Goal: Find specific page/section: Find specific page/section

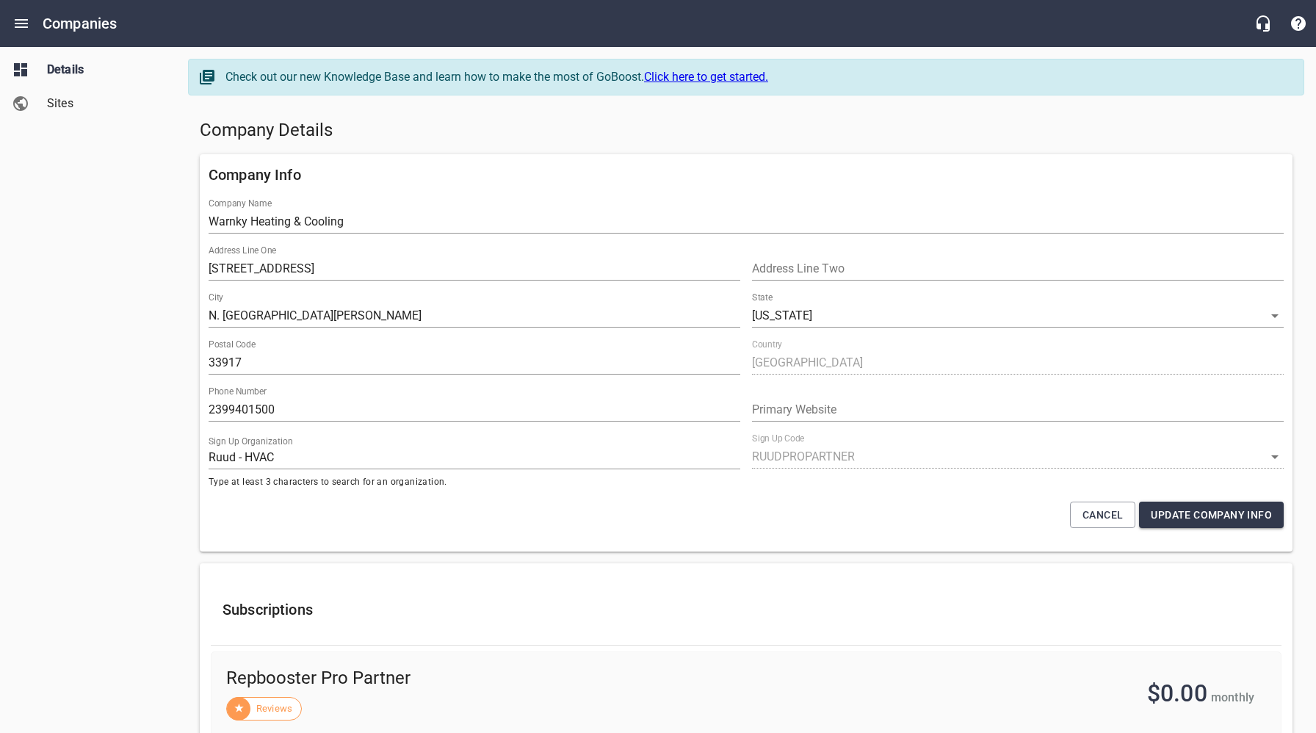
select select "[US_STATE]"
select select "63"
click at [951, 118] on div "Company Details" at bounding box center [746, 130] width 1105 height 35
click at [18, 26] on icon "Open drawer" at bounding box center [21, 23] width 13 height 9
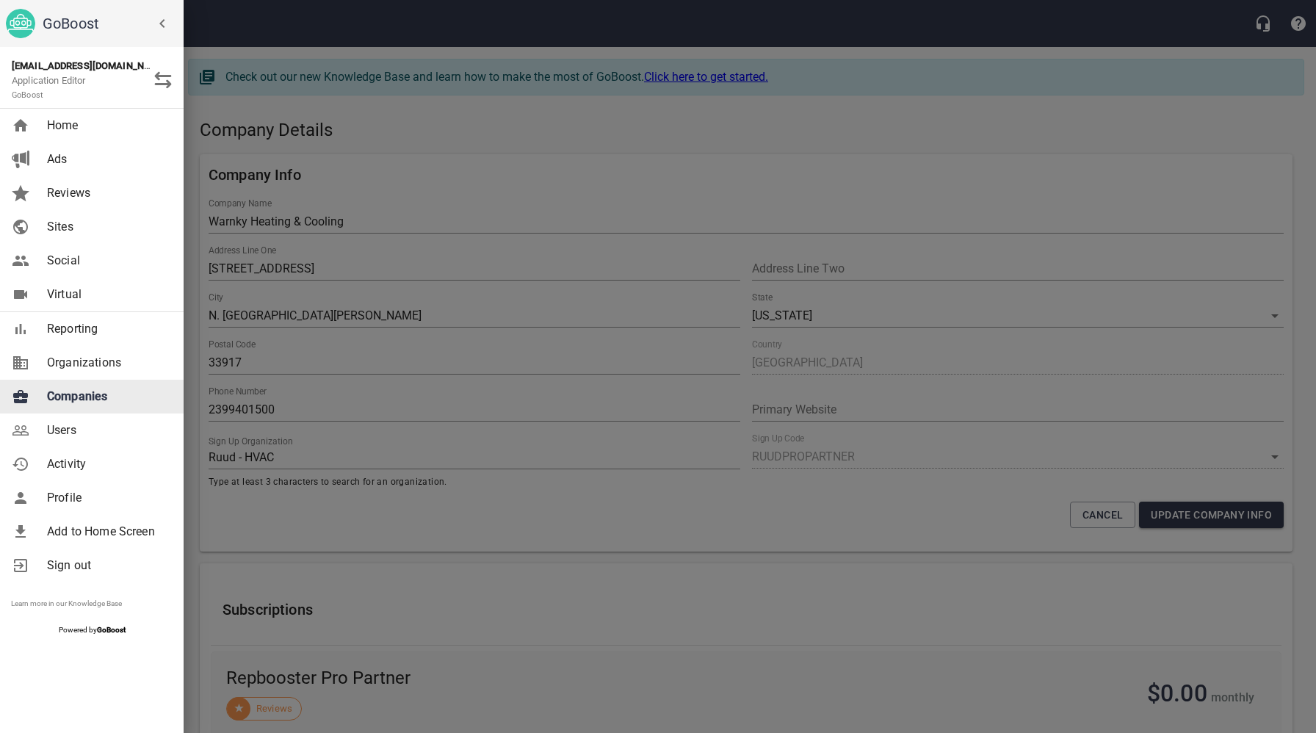
drag, startPoint x: 74, startPoint y: 400, endPoint x: 60, endPoint y: 430, distance: 32.5
drag, startPoint x: 343, startPoint y: 140, endPoint x: 305, endPoint y: 6, distance: 139.7
click at [343, 138] on div at bounding box center [658, 366] width 1316 height 733
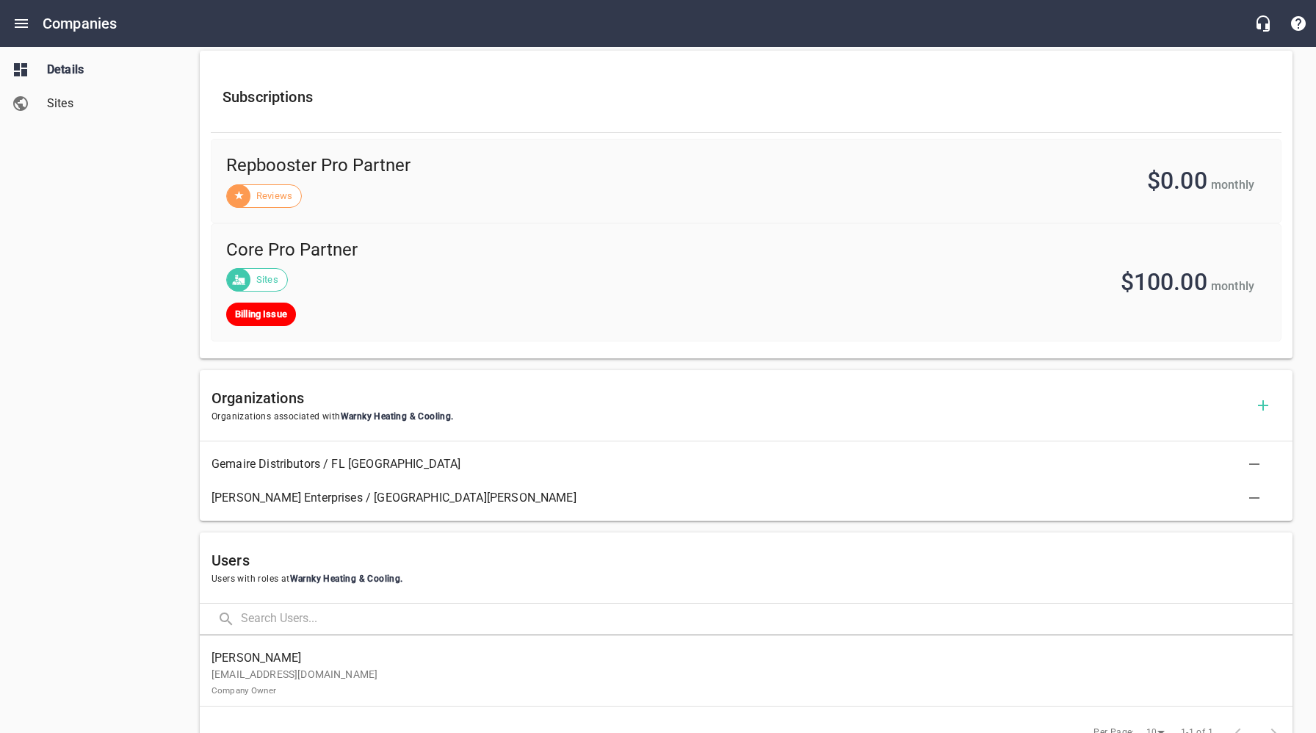
scroll to position [856, 0]
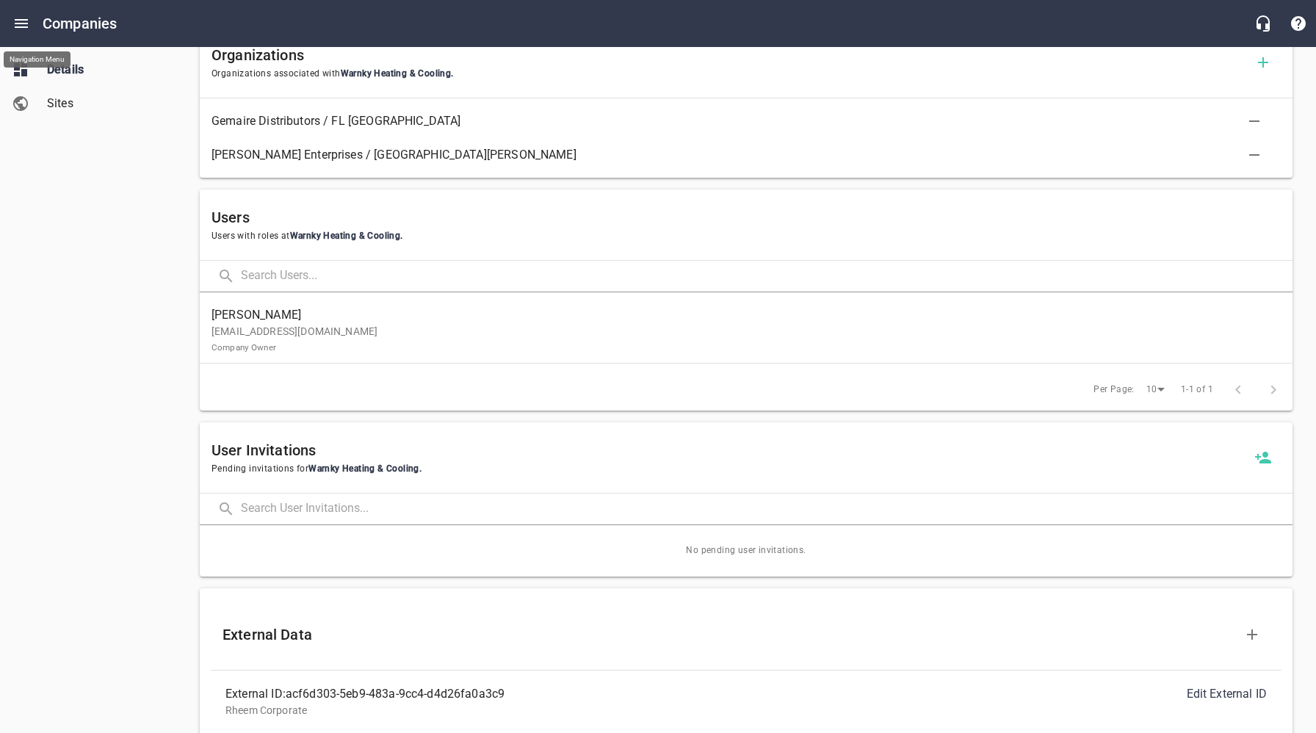
click at [349, 317] on span "[PERSON_NAME]" at bounding box center [741, 315] width 1058 height 18
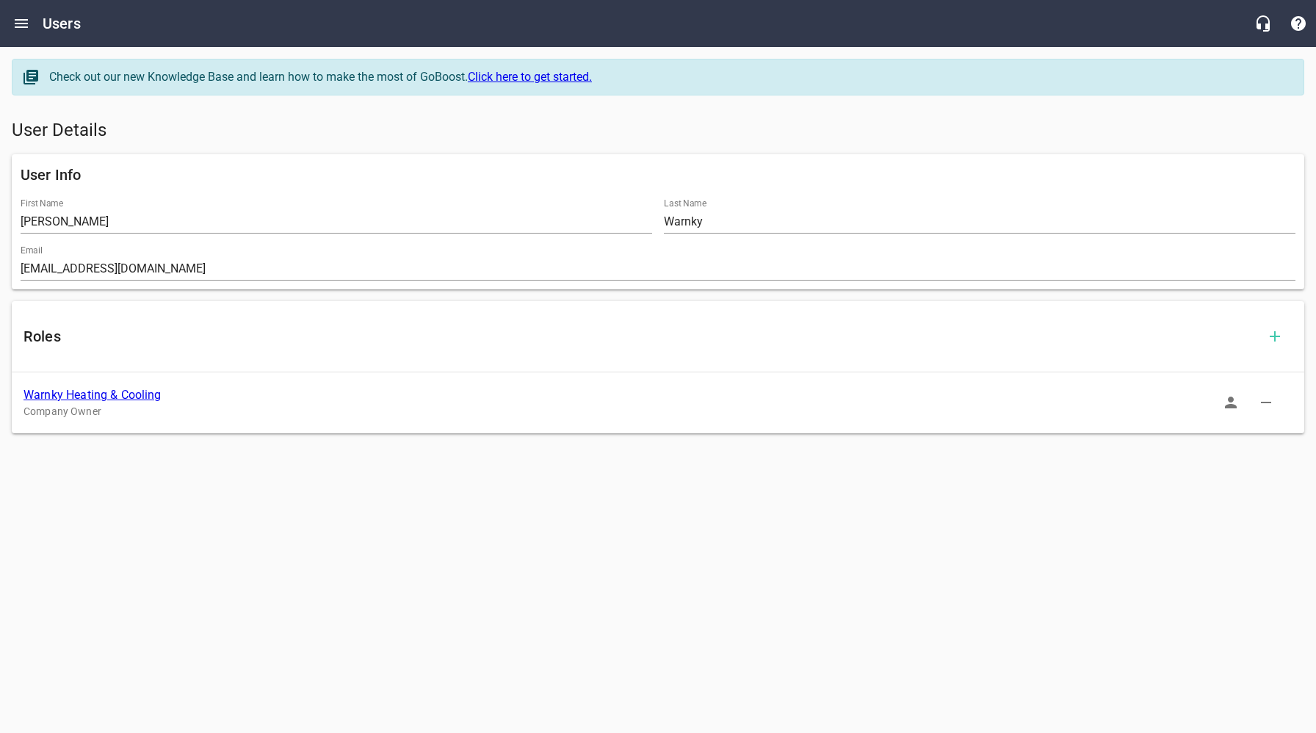
click at [1236, 407] on icon "button" at bounding box center [1231, 403] width 12 height 12
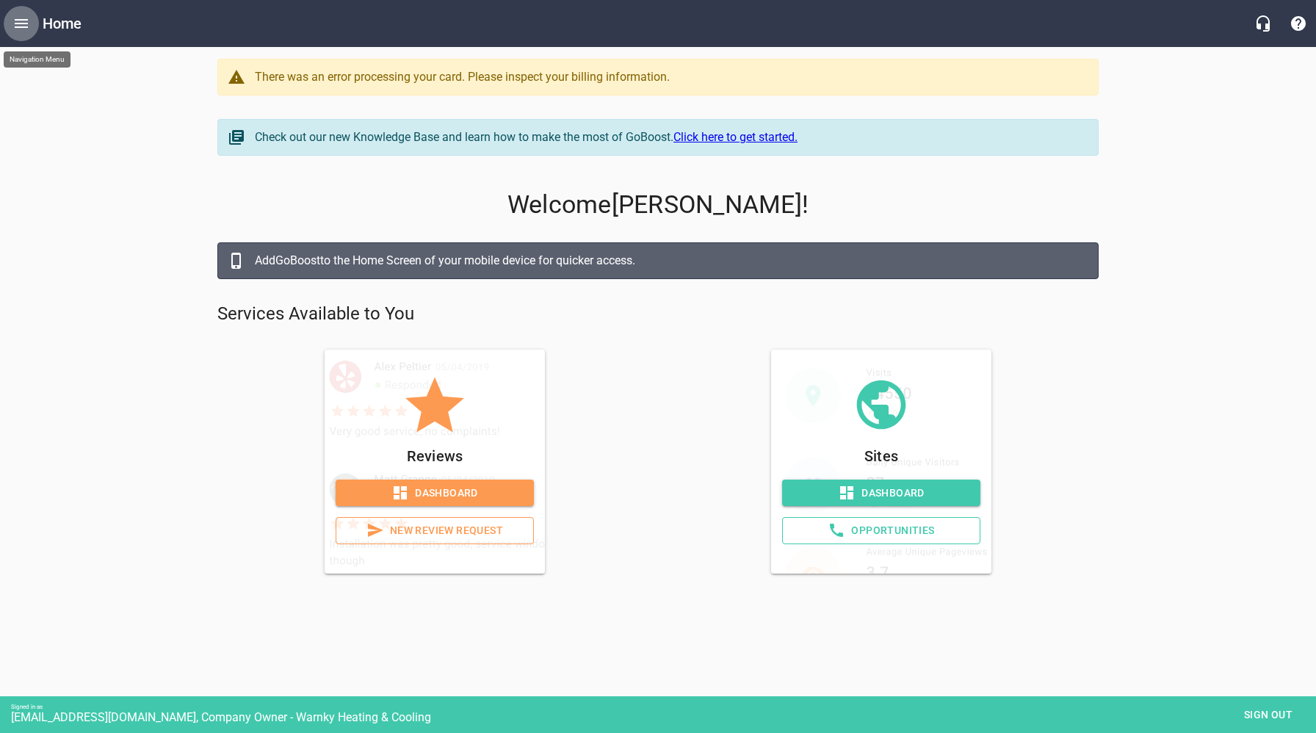
click at [21, 19] on icon "Open drawer" at bounding box center [21, 23] width 13 height 9
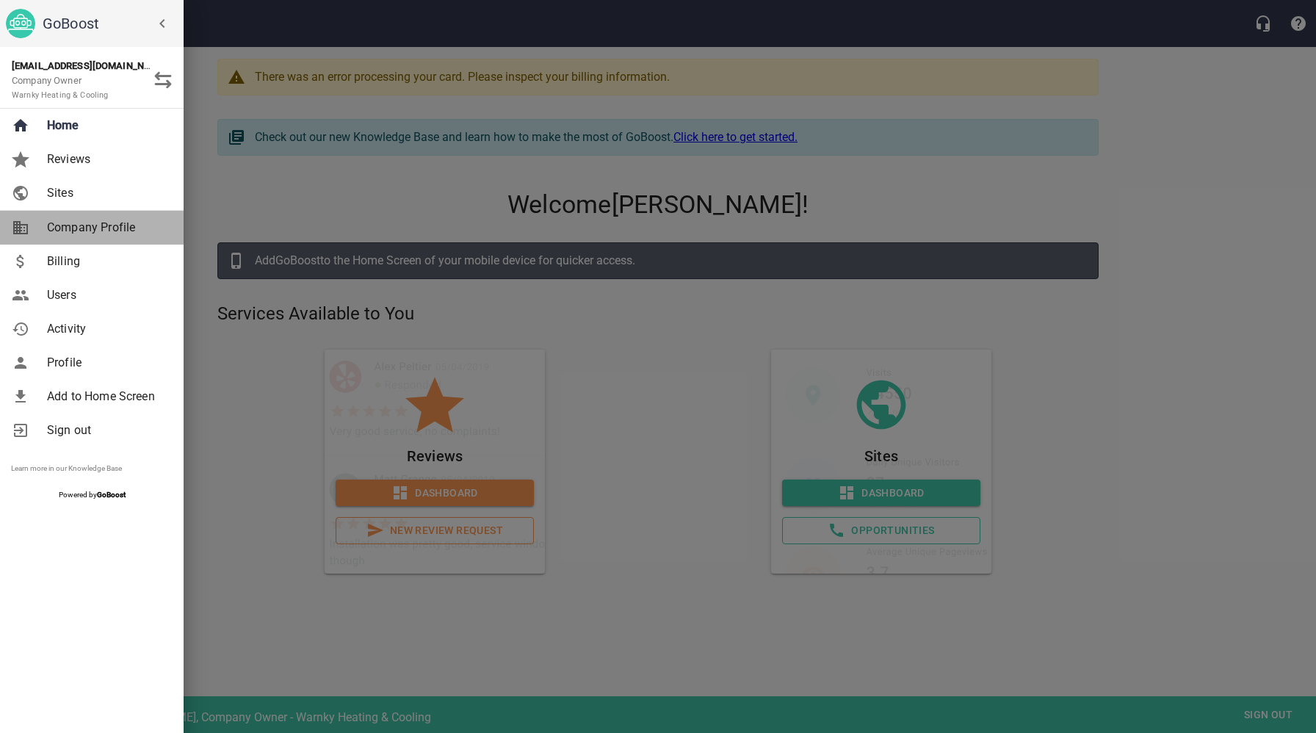
click at [81, 231] on span "Company Profile" at bounding box center [106, 228] width 119 height 18
select select "[US_STATE]"
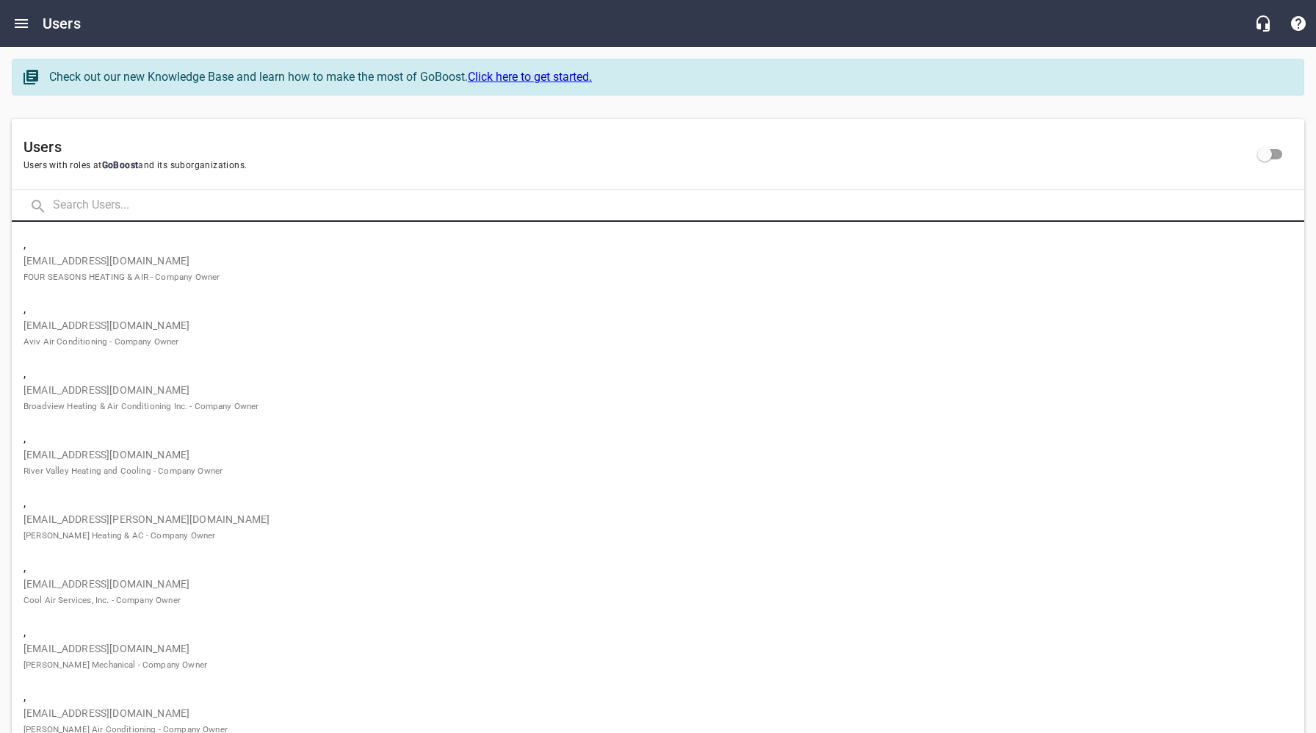
click at [332, 205] on input "text" at bounding box center [679, 206] width 1252 height 32
paste input "nathanball23@yahoo.com"
type input "nathanball23@yahoo.com"
click button at bounding box center [0, 0] width 0 height 0
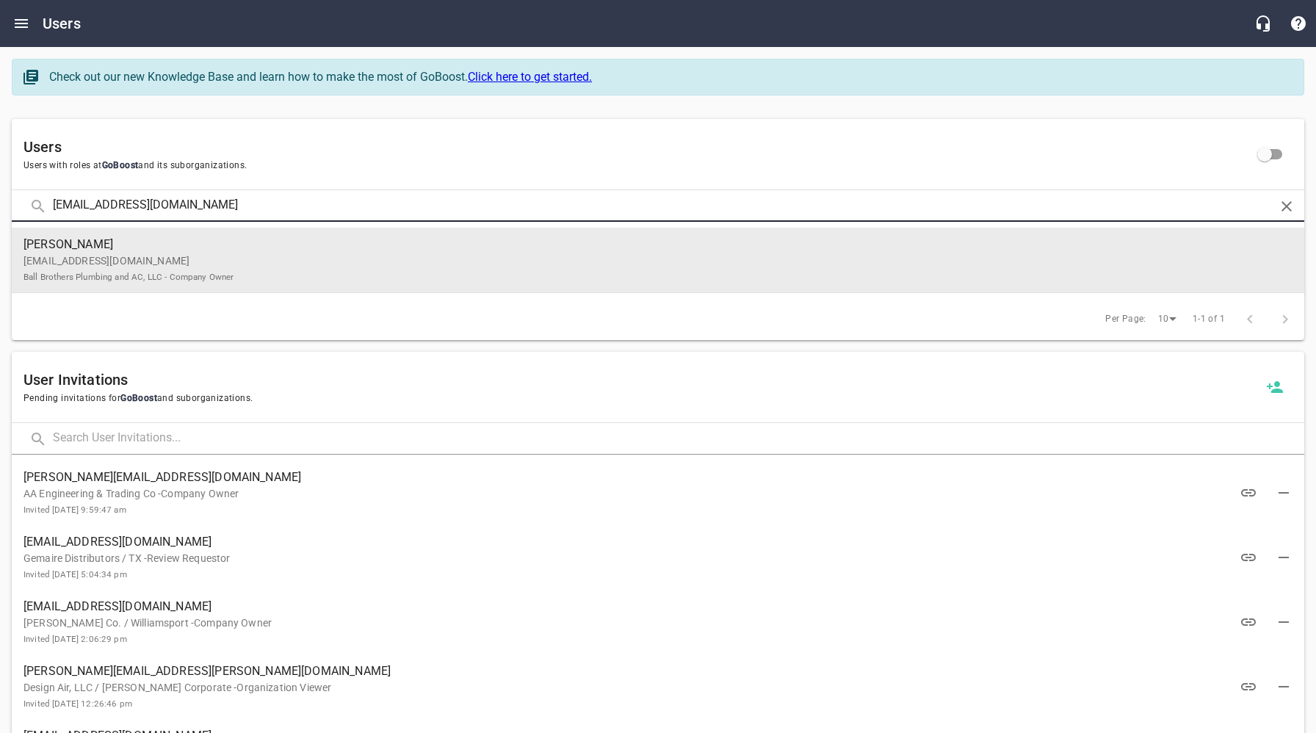
click at [224, 259] on p "nathanball23@yahoo.com Ball Brothers Plumbing and AC, LLC - Company Owner" at bounding box center [653, 268] width 1258 height 31
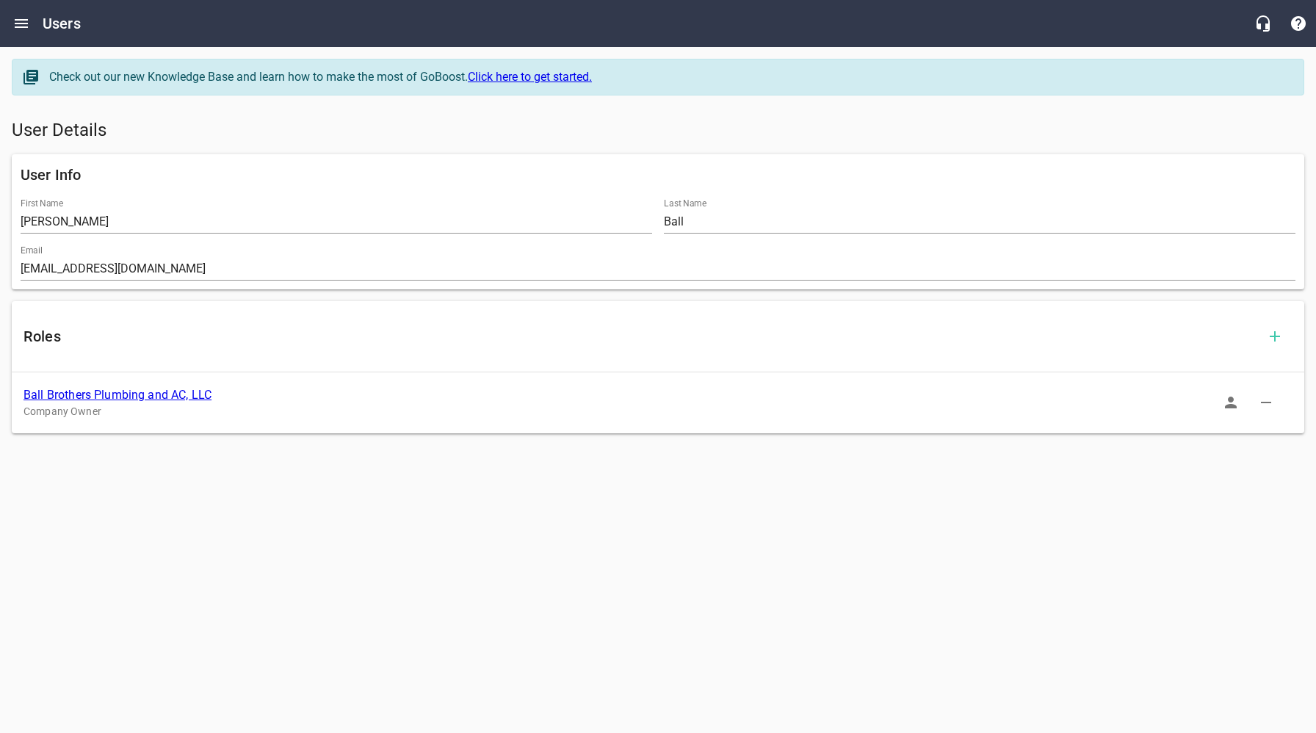
click at [173, 401] on link "Ball Brothers Plumbing and AC, LLC" at bounding box center [118, 395] width 188 height 14
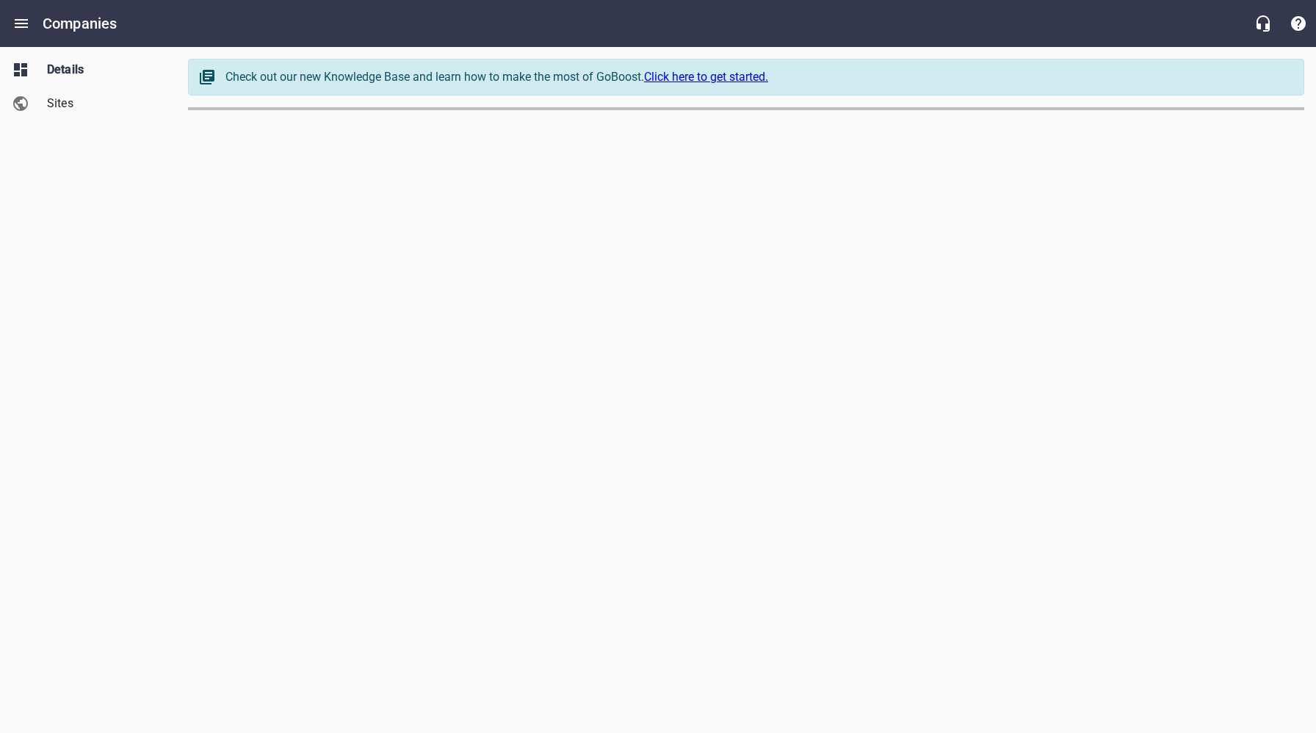
select select "[US_STATE]"
select select "62"
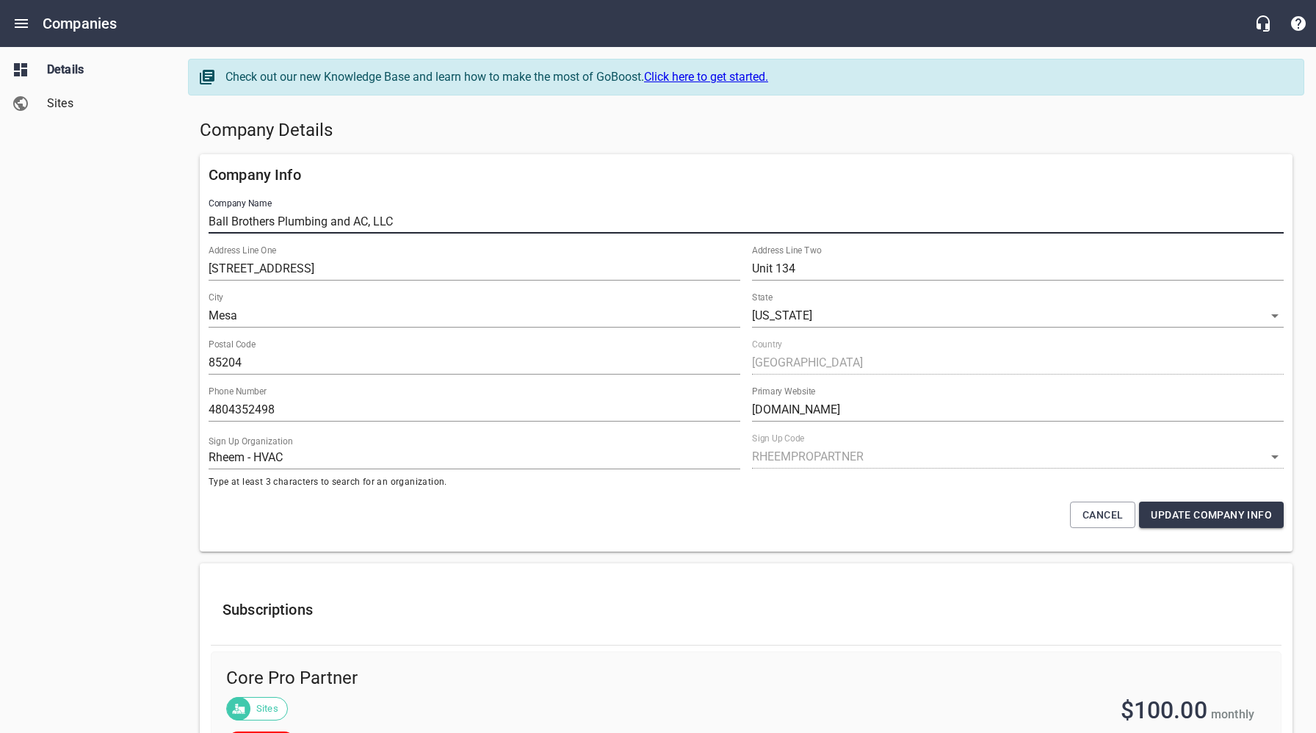
drag, startPoint x: 414, startPoint y: 218, endPoint x: 151, endPoint y: 217, distance: 263.0
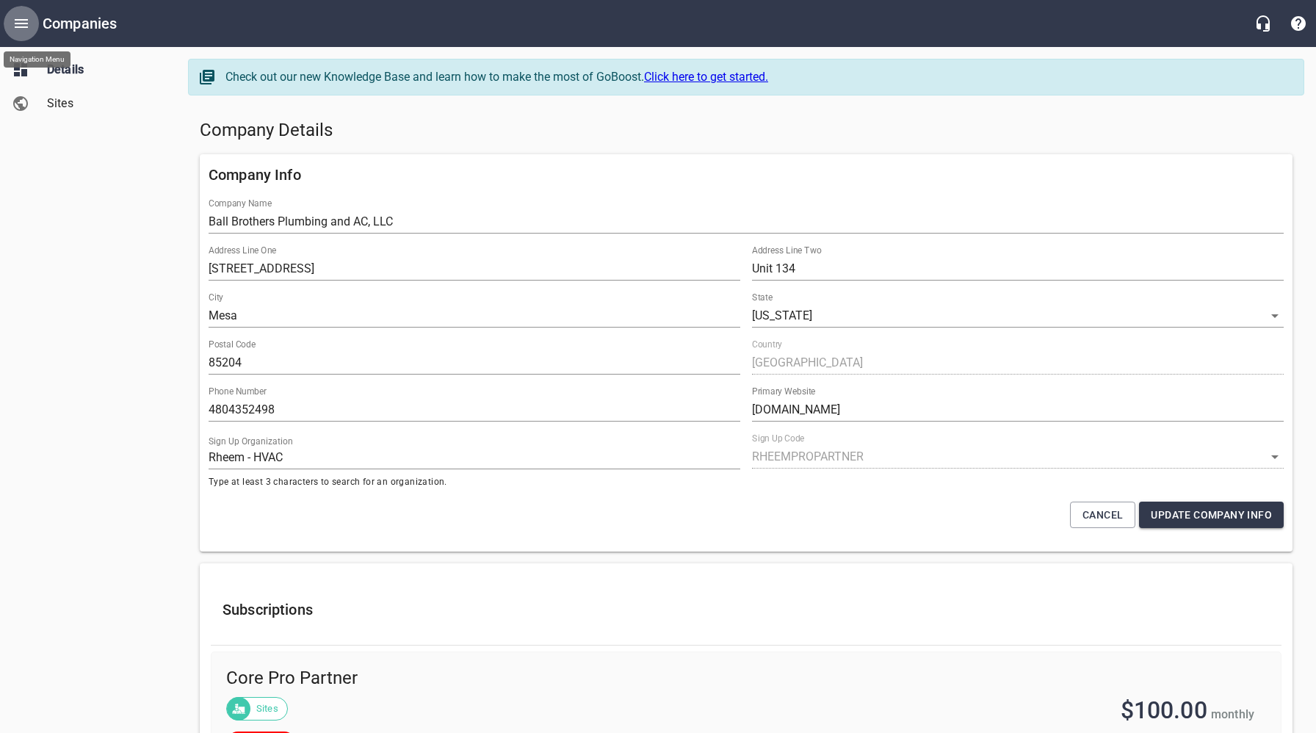
click at [26, 26] on icon "Open drawer" at bounding box center [21, 23] width 13 height 9
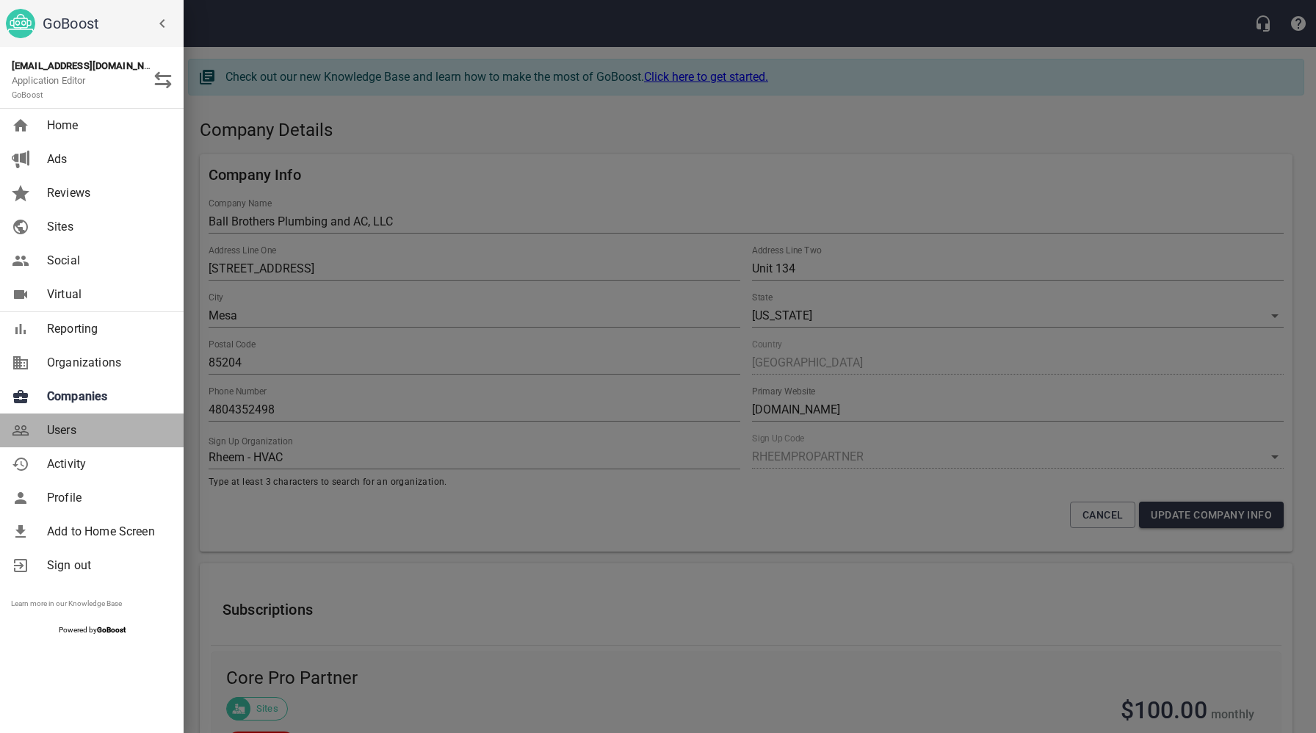
click at [79, 433] on span "Users" at bounding box center [106, 431] width 119 height 18
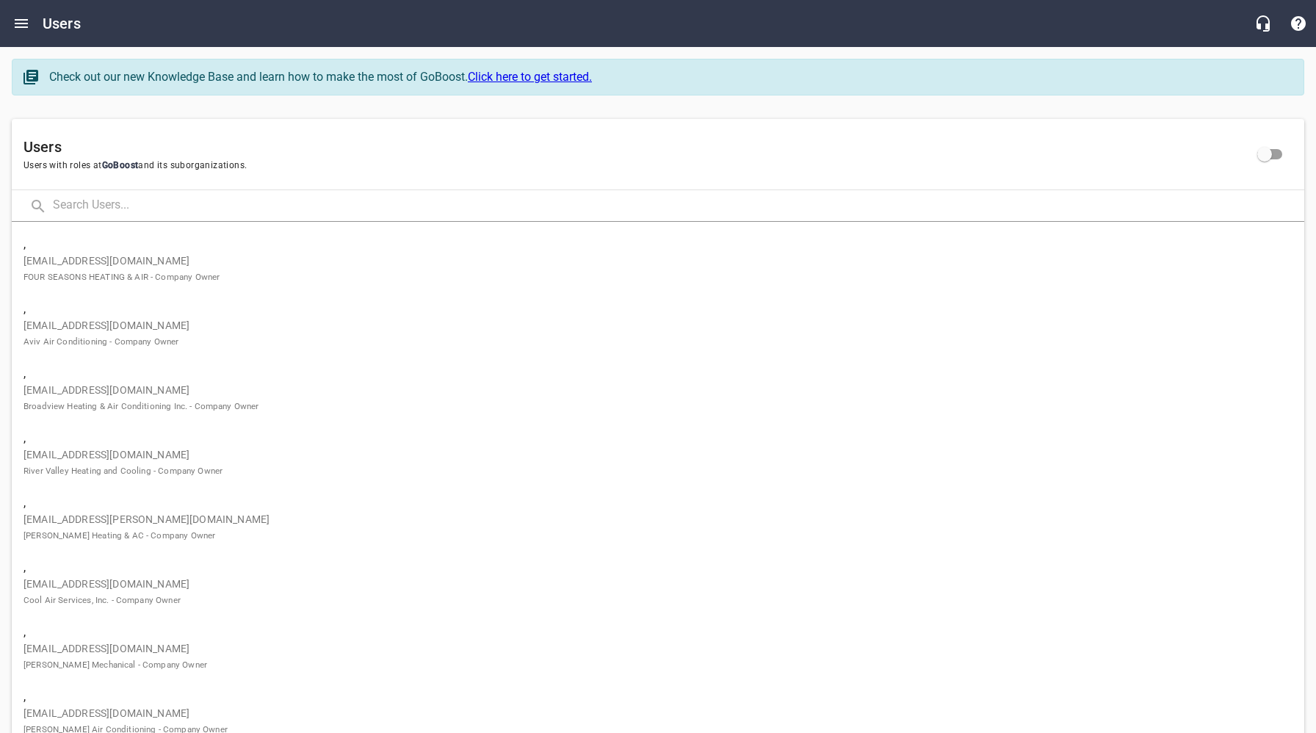
click at [238, 206] on input "text" at bounding box center [679, 206] width 1252 height 32
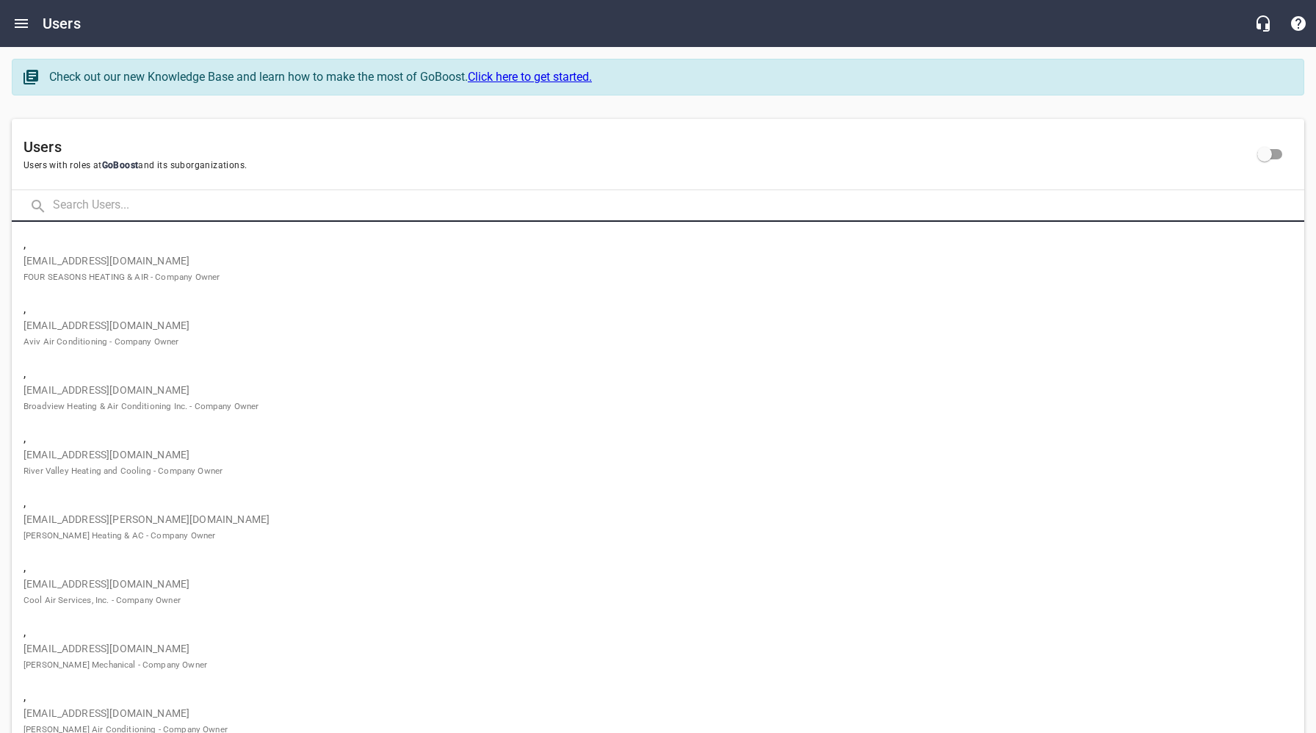
paste input "wadasinc7@frontiernet.net"
type input "wadasinc7@frontiernet.net"
click button at bounding box center [0, 0] width 0 height 0
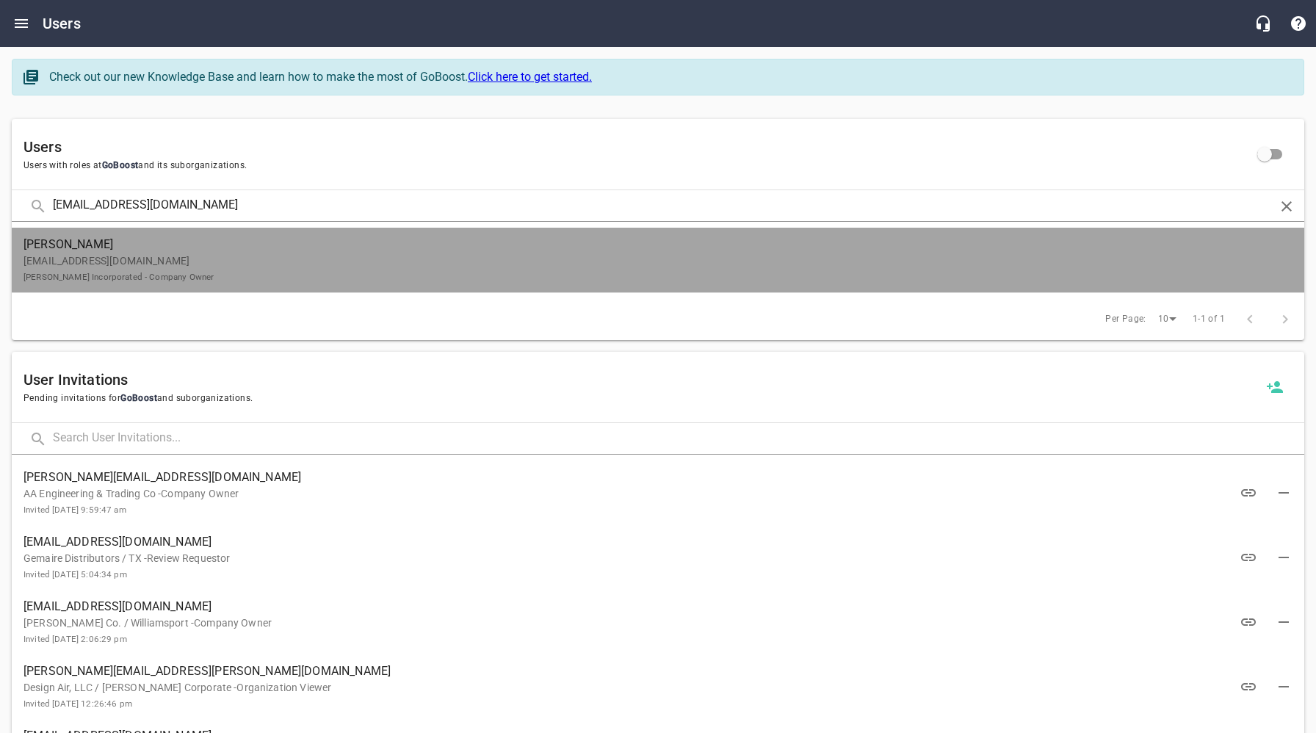
click at [232, 253] on p "wadasinc7@frontiernet.net Wadas Incorporated - Company Owner" at bounding box center [653, 268] width 1258 height 31
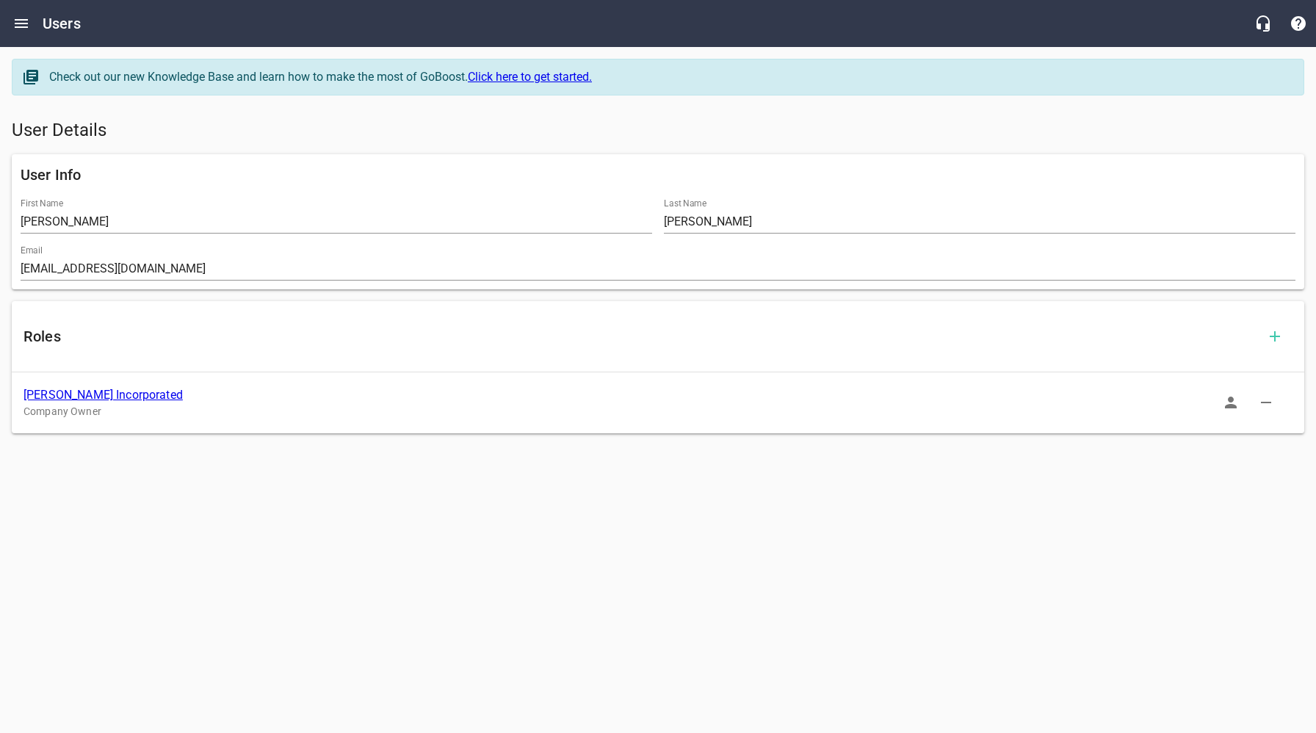
click at [87, 402] on link "Wadas Incorporated" at bounding box center [103, 395] width 159 height 14
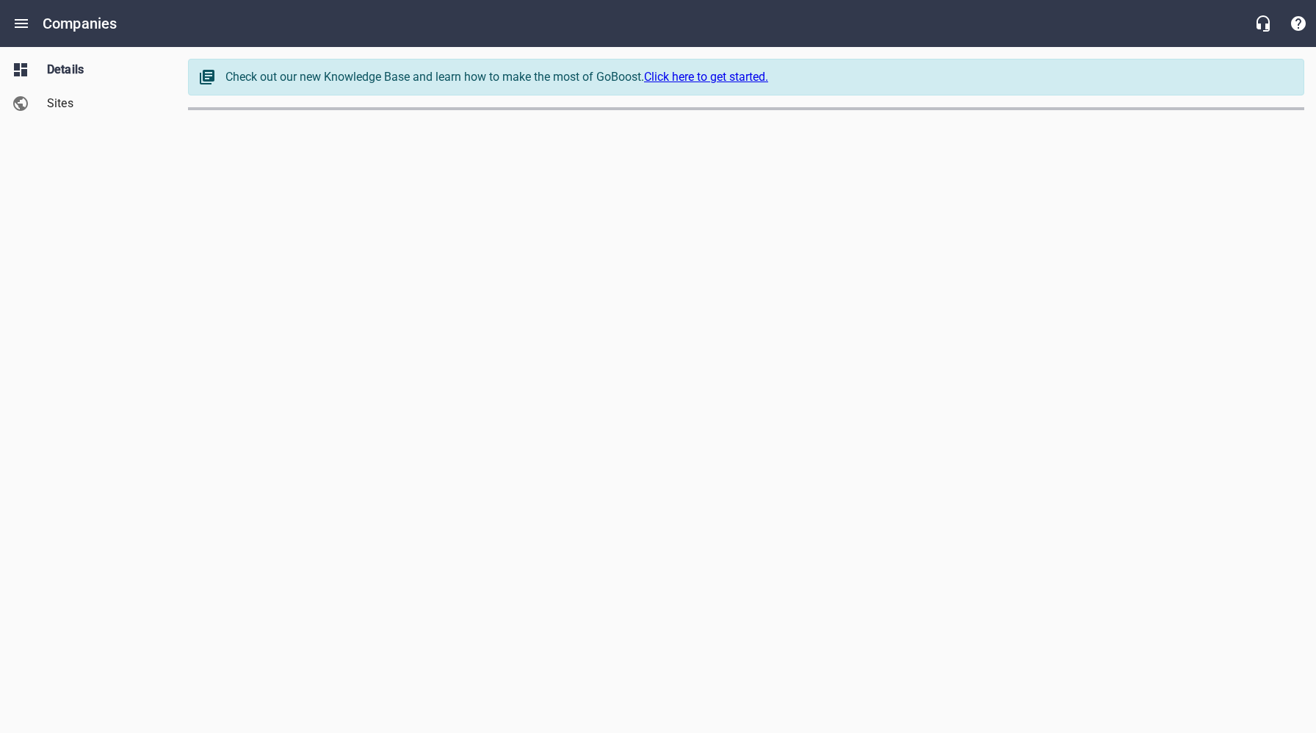
select select "[US_STATE]"
select select "5"
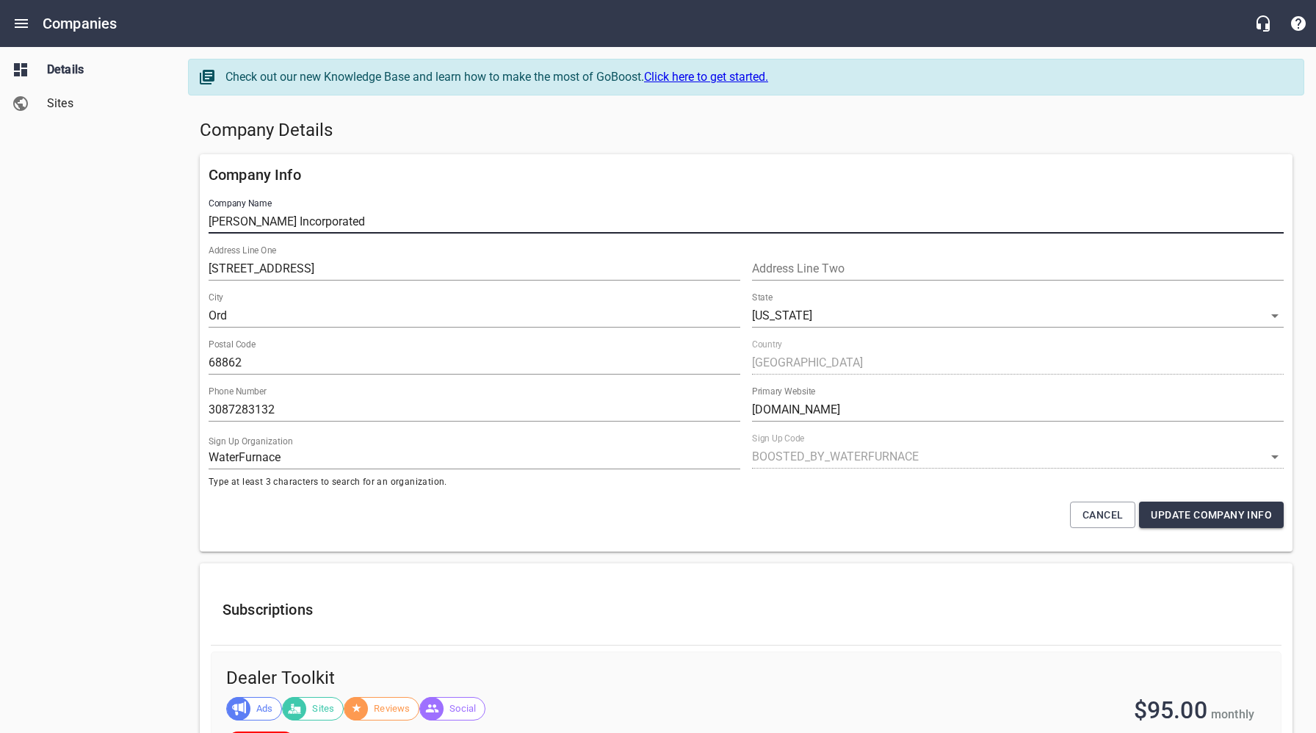
drag, startPoint x: 329, startPoint y: 220, endPoint x: 192, endPoint y: 223, distance: 136.7
